Goal: Check status: Check status

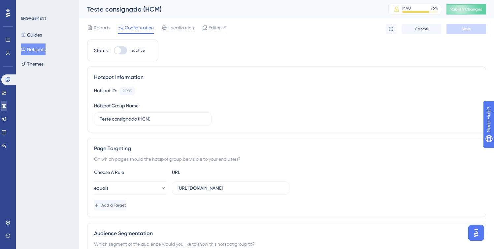
click at [7, 107] on link at bounding box center [3, 106] width 5 height 11
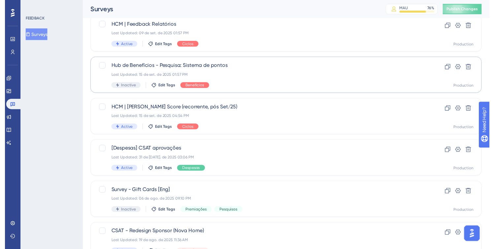
scroll to position [13, 0]
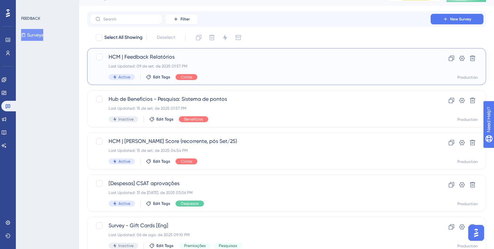
click at [217, 71] on div "HCM | Feedback Relatórios Last Updated: 09 de set. de 2025 01:57 PM Active Edit…" at bounding box center [259, 66] width 303 height 27
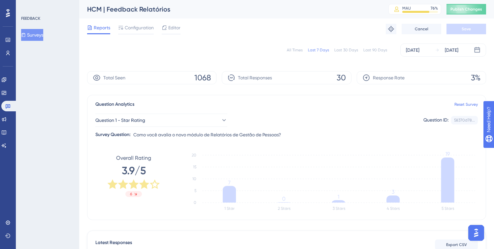
click at [372, 53] on div "All Times Last 7 Days Last 30 Days Last 90 Days [DATE] [DATE]" at bounding box center [286, 50] width 399 height 13
click at [373, 51] on div "Last 90 Days" at bounding box center [375, 49] width 24 height 5
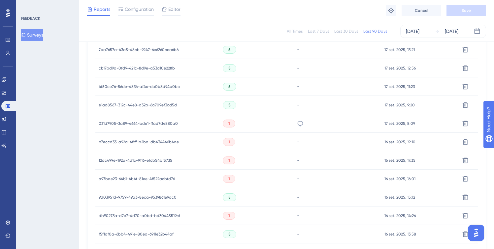
scroll to position [450, 0]
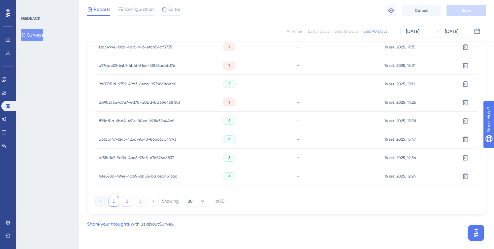
click at [130, 202] on button "2" at bounding box center [127, 201] width 11 height 11
click at [140, 205] on button "3" at bounding box center [140, 201] width 11 height 11
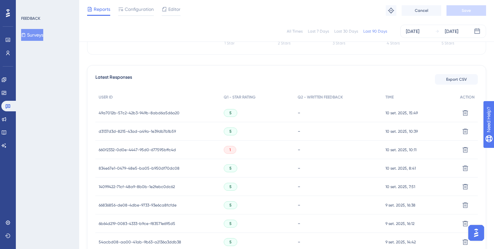
scroll to position [266, 0]
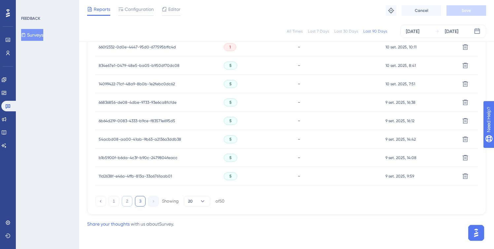
click at [124, 203] on button "2" at bounding box center [127, 201] width 11 height 11
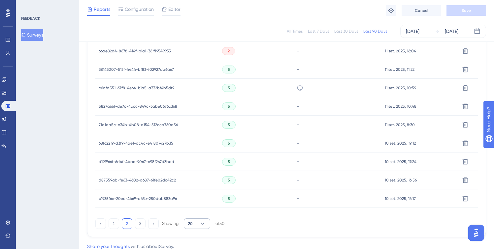
scroll to position [450, 0]
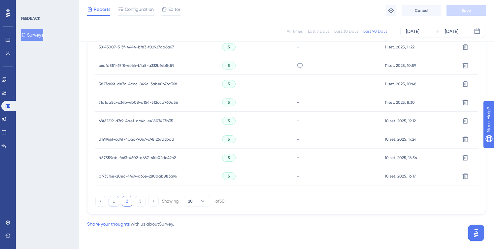
click at [110, 201] on button "1" at bounding box center [113, 201] width 11 height 11
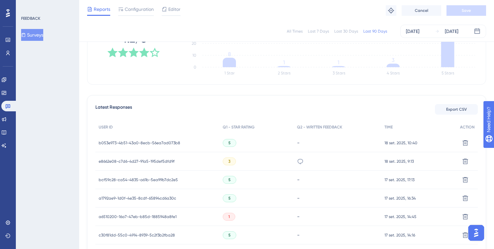
scroll to position [133, 0]
